Goal: Transaction & Acquisition: Purchase product/service

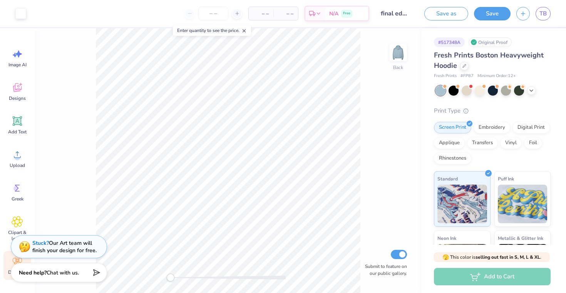
scroll to position [101, 0]
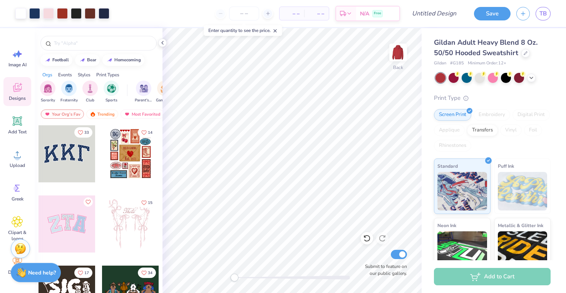
click at [468, 44] on span "Gildan Adult Heavy Blend 8 Oz. 50/50 Hooded Sweatshirt" at bounding box center [486, 48] width 104 height 20
click at [525, 54] on div at bounding box center [526, 52] width 8 height 8
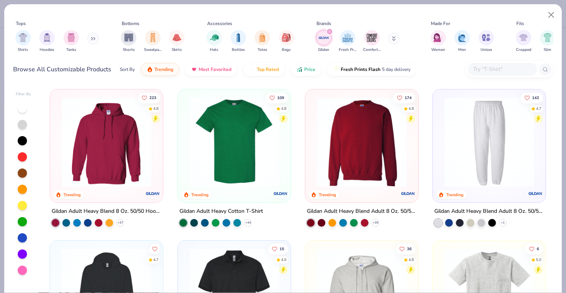
click at [125, 163] on img at bounding box center [106, 142] width 97 height 90
